Goal: Information Seeking & Learning: Learn about a topic

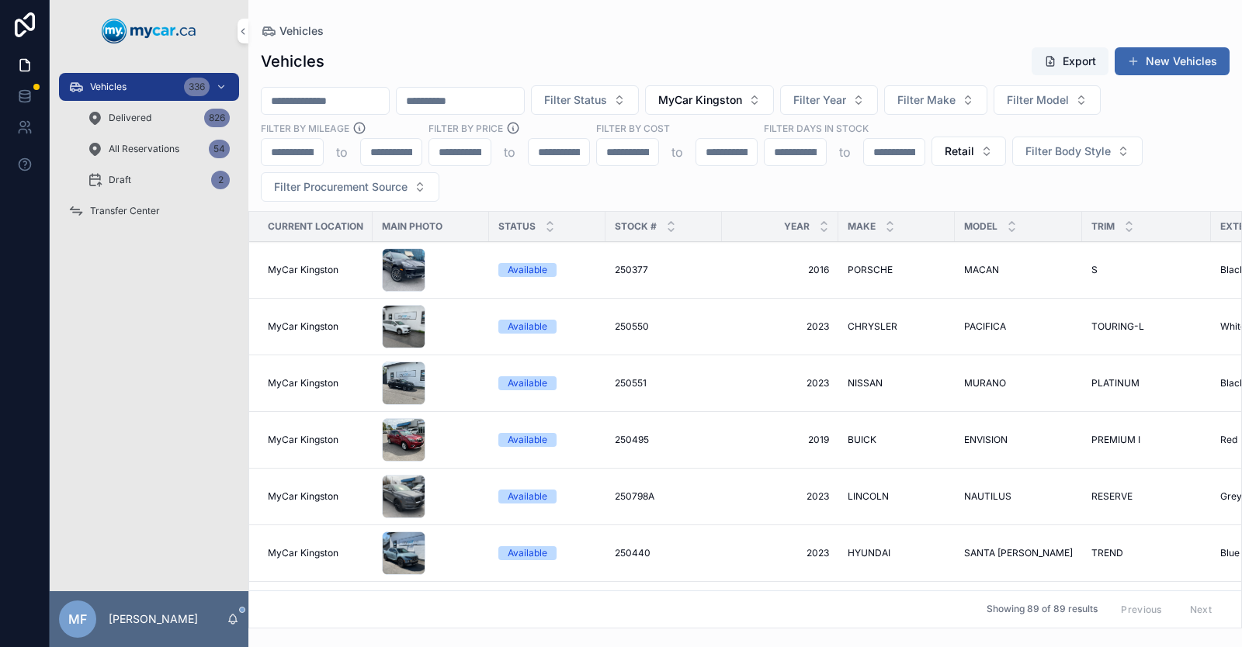
click at [836, 228] on div "scrollable content" at bounding box center [838, 226] width 6 height 29
click at [286, 104] on input "scrollable content" at bounding box center [325, 101] width 127 height 22
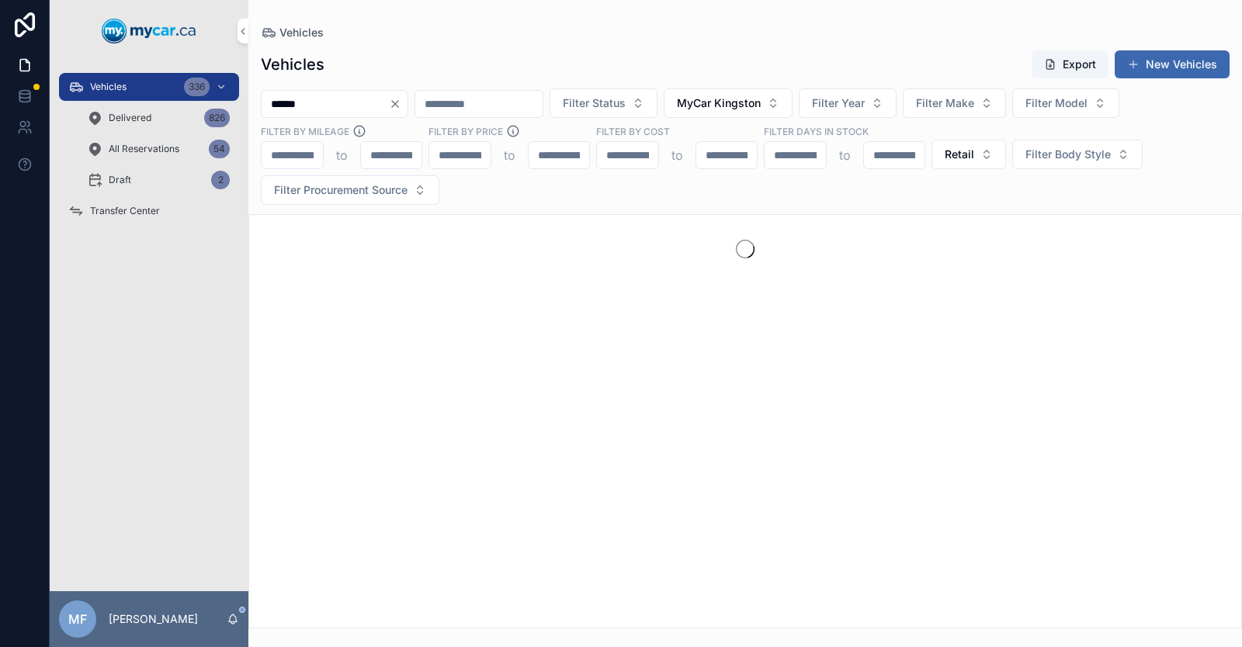
type input "******"
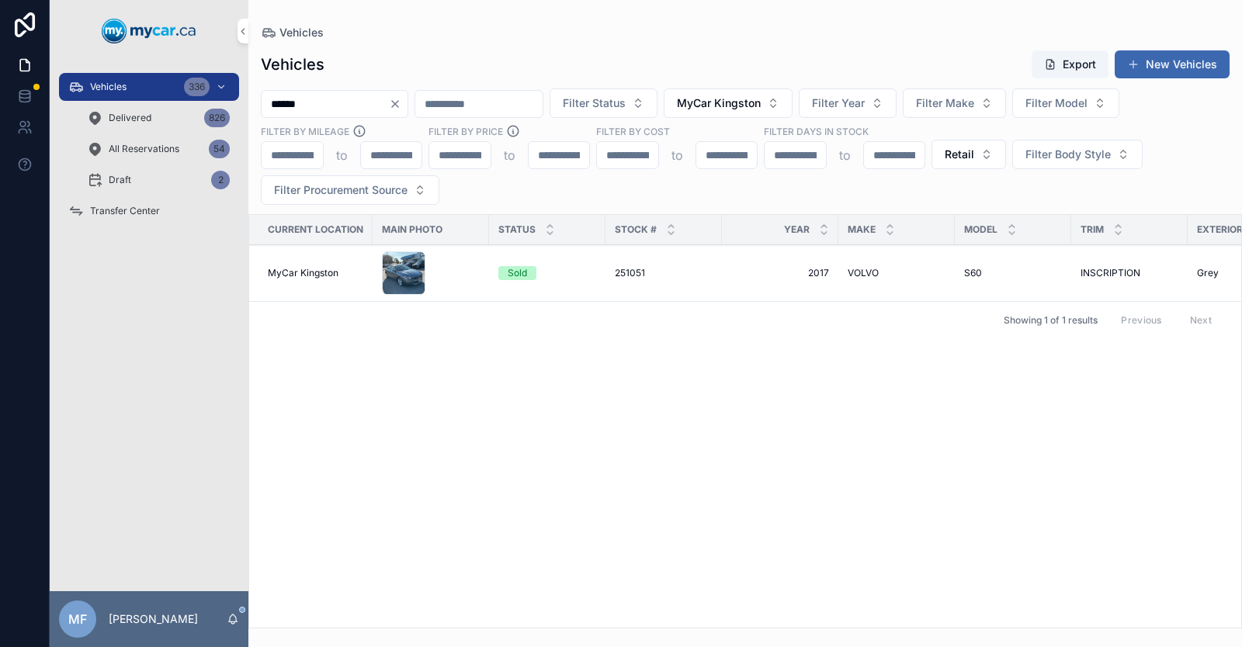
click at [816, 272] on span "2017" at bounding box center [780, 273] width 98 height 12
